Goal: Task Accomplishment & Management: Manage account settings

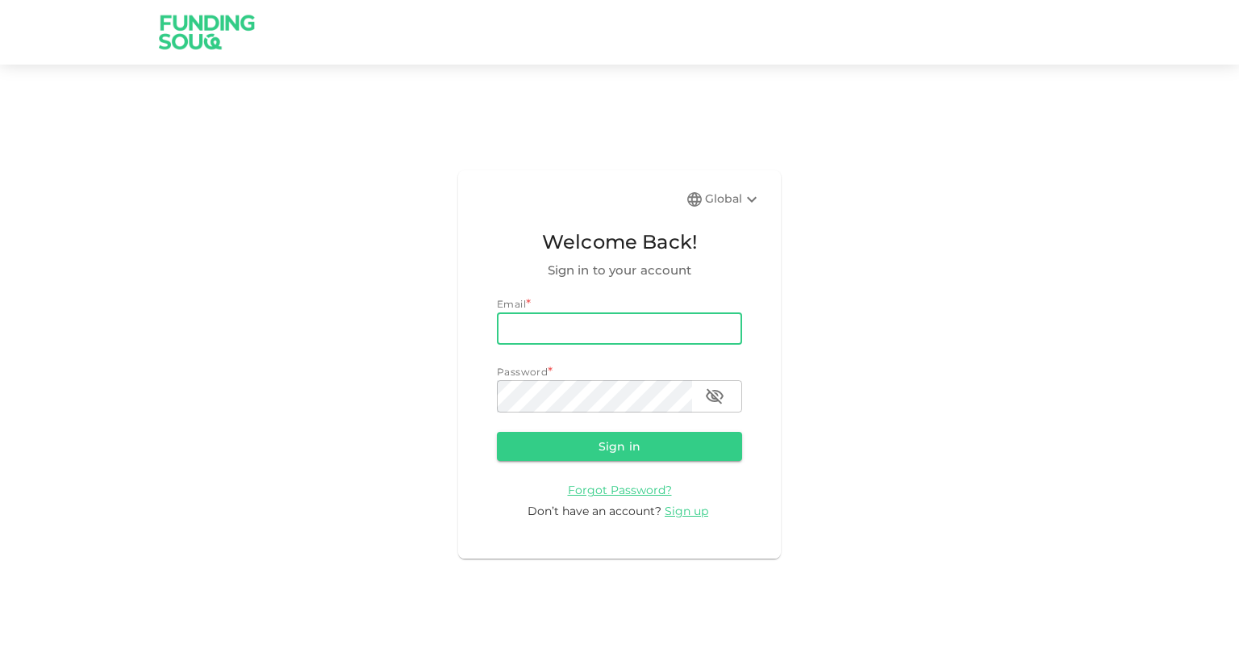
click at [730, 329] on input "email" at bounding box center [619, 328] width 245 height 32
type input "[EMAIL_ADDRESS][DOMAIN_NAME]"
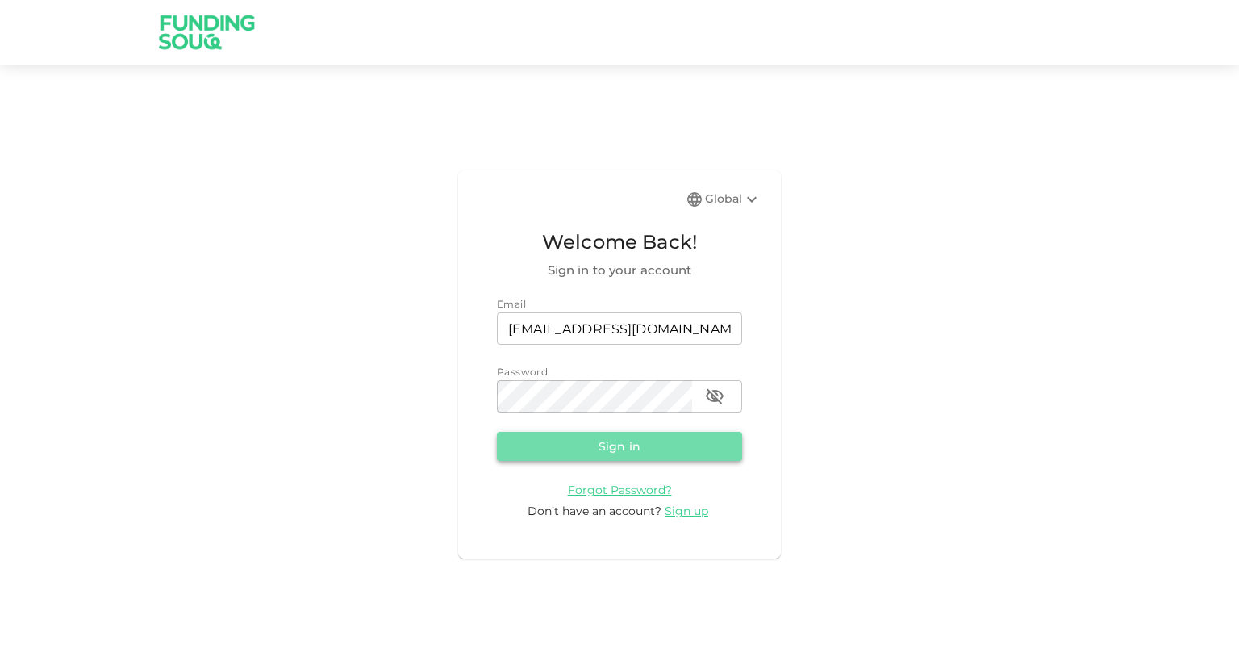
click at [633, 445] on button "Sign in" at bounding box center [619, 446] width 245 height 29
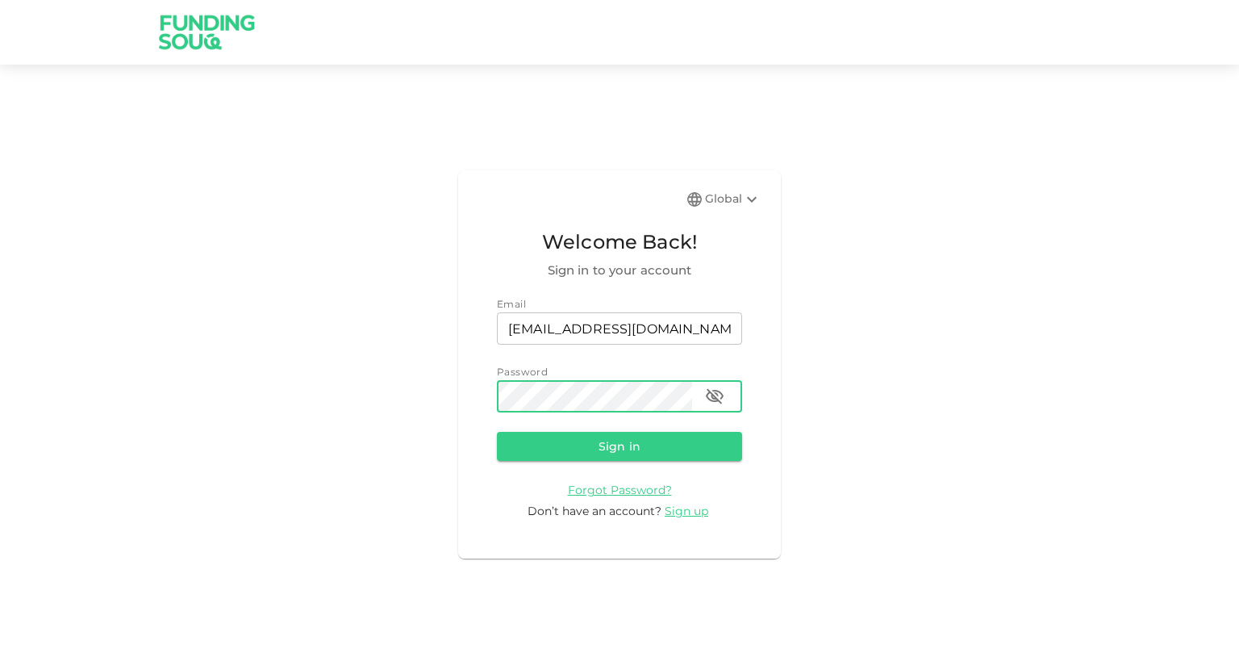
click at [497, 432] on button "Sign in" at bounding box center [619, 446] width 245 height 29
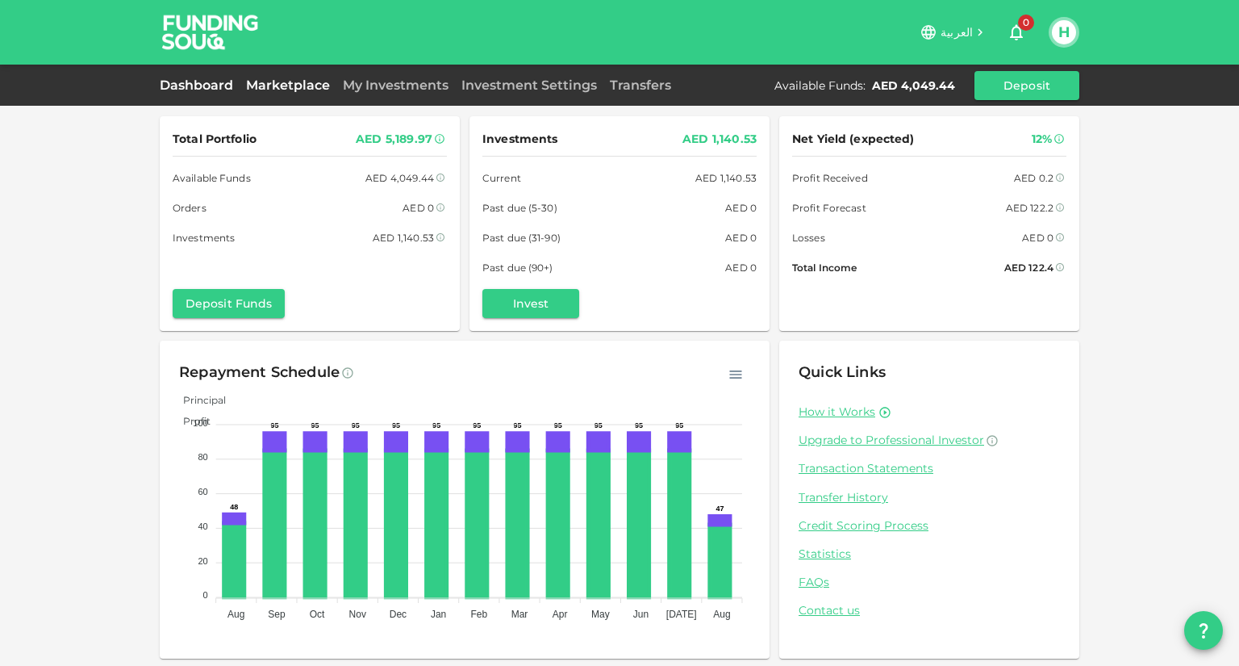
click at [303, 84] on link "Marketplace" at bounding box center [288, 84] width 97 height 15
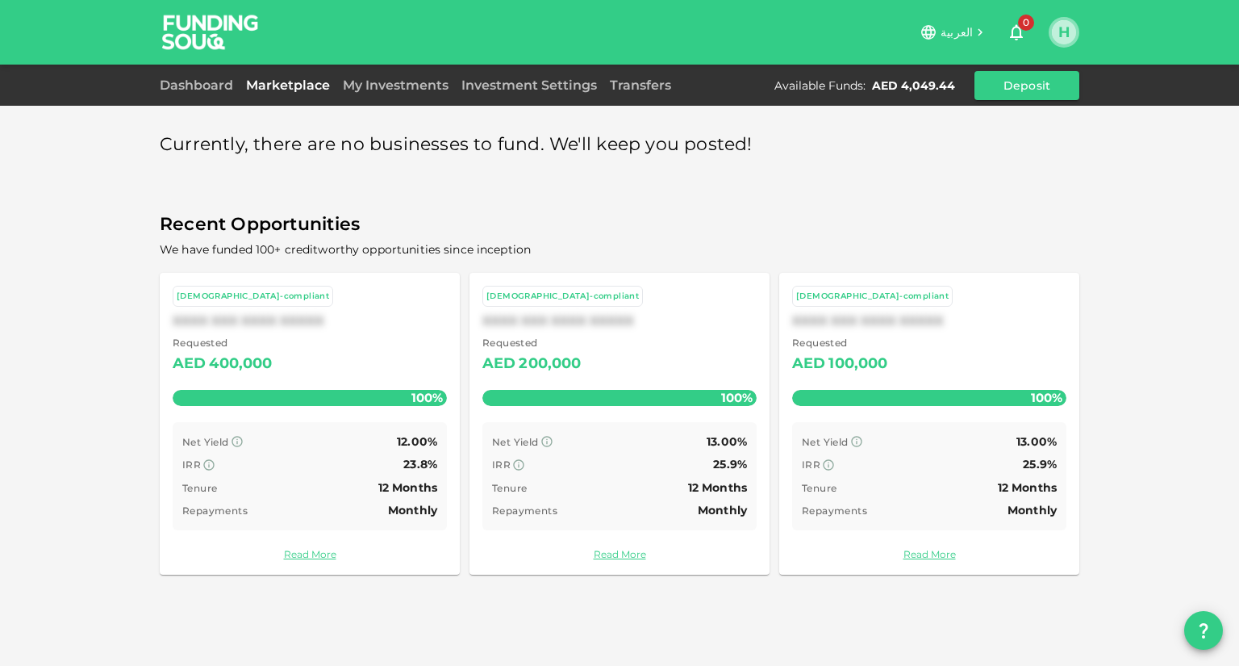
click at [1065, 21] on button "H" at bounding box center [1064, 32] width 24 height 24
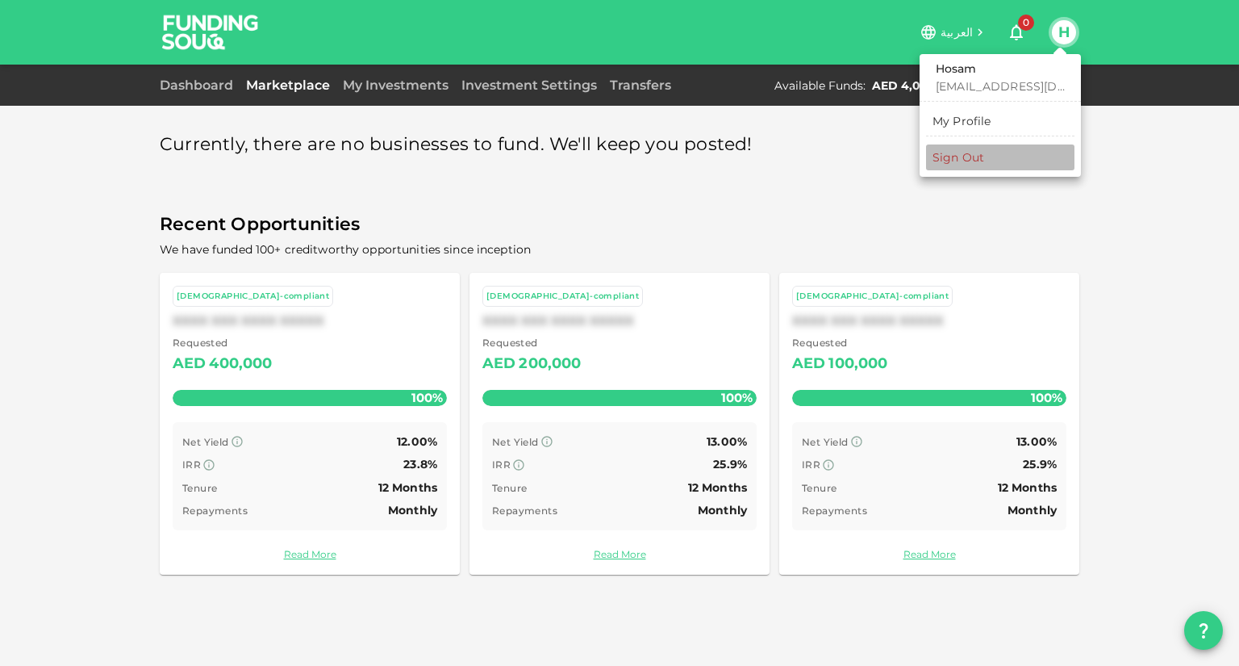
click at [974, 149] on div "Sign Out" at bounding box center [959, 157] width 52 height 16
